Goal: Find specific page/section: Find specific page/section

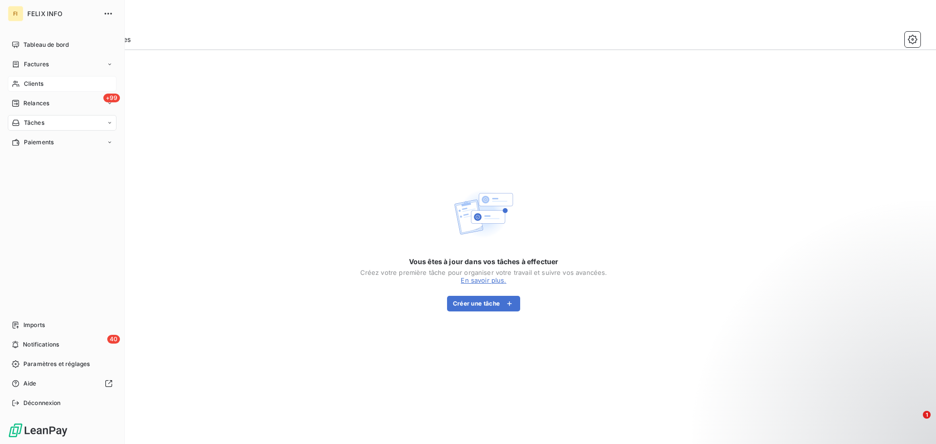
click at [28, 80] on span "Clients" at bounding box center [33, 83] width 19 height 9
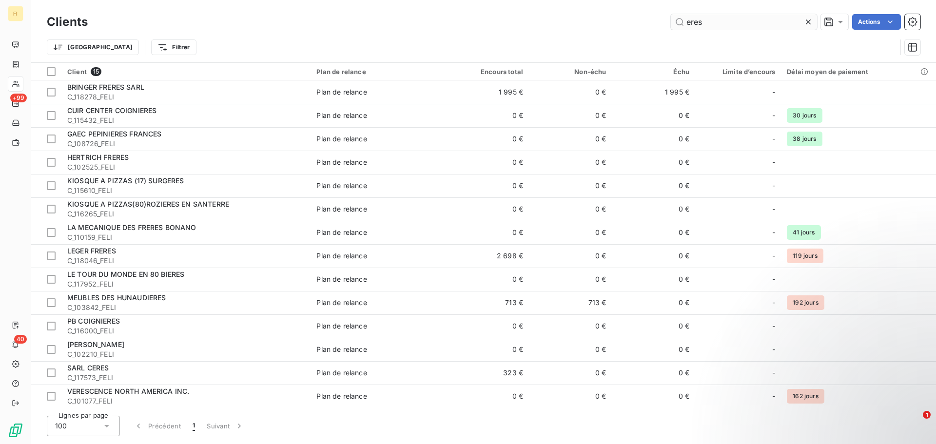
click at [683, 21] on input "eres" at bounding box center [744, 22] width 146 height 16
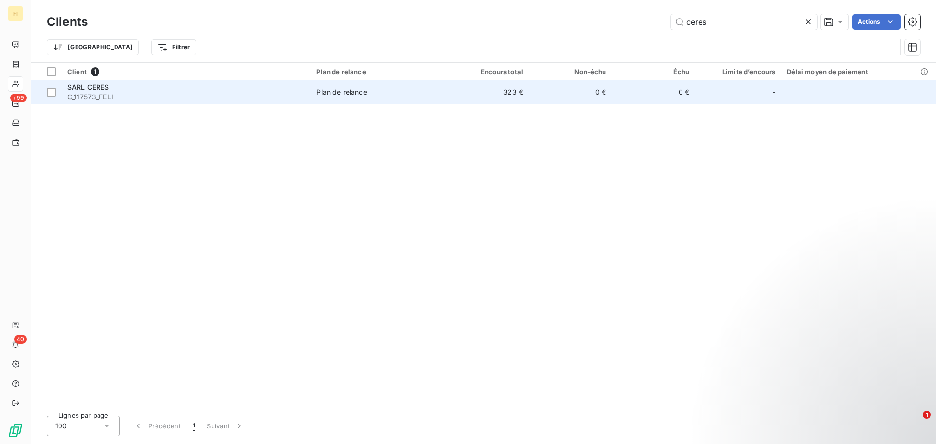
type input "ceres"
click at [337, 85] on td "Plan de relance" at bounding box center [378, 91] width 135 height 23
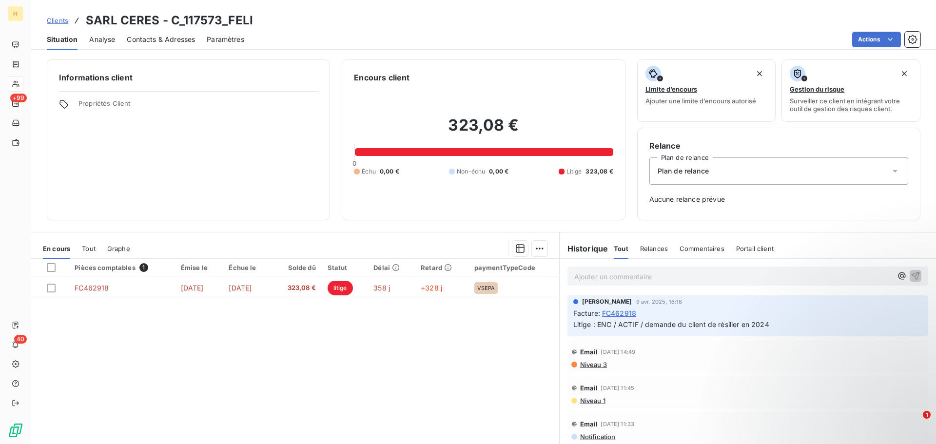
click at [748, 245] on span "Portail client" at bounding box center [755, 249] width 38 height 8
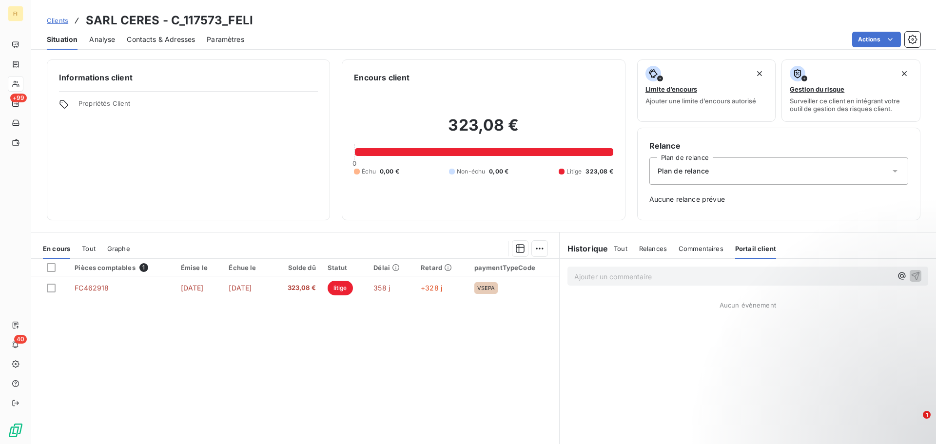
click at [712, 250] on span "Commentaires" at bounding box center [701, 249] width 45 height 8
